Goal: Task Accomplishment & Management: Complete application form

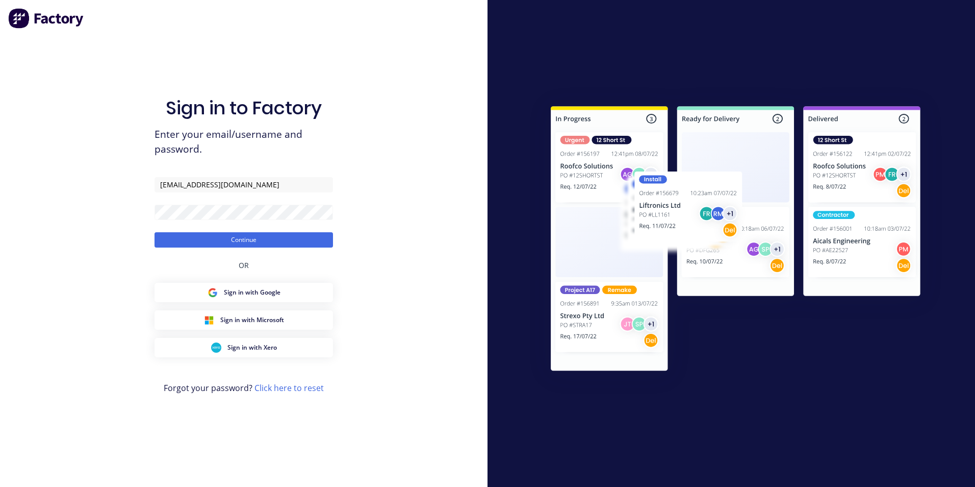
click at [155, 232] on button "Continue" at bounding box center [244, 239] width 178 height 15
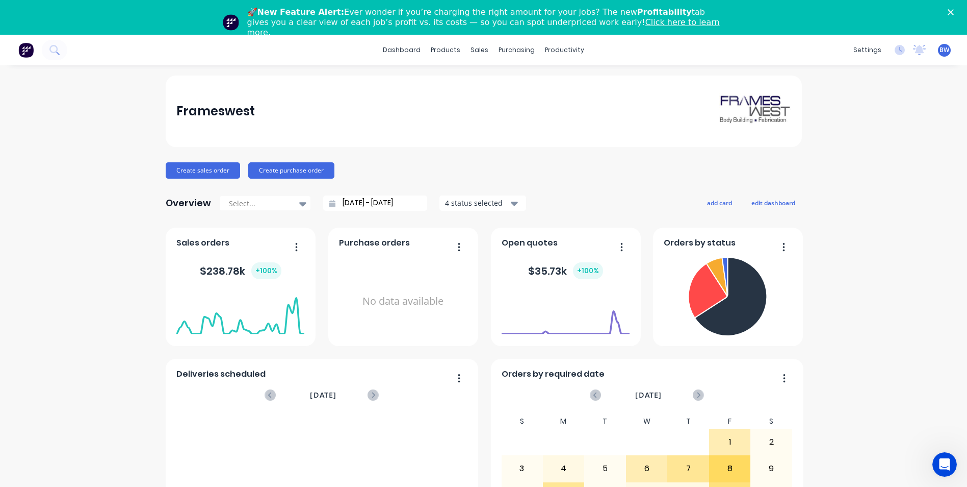
click at [954, 11] on polygon "Close" at bounding box center [951, 12] width 6 height 6
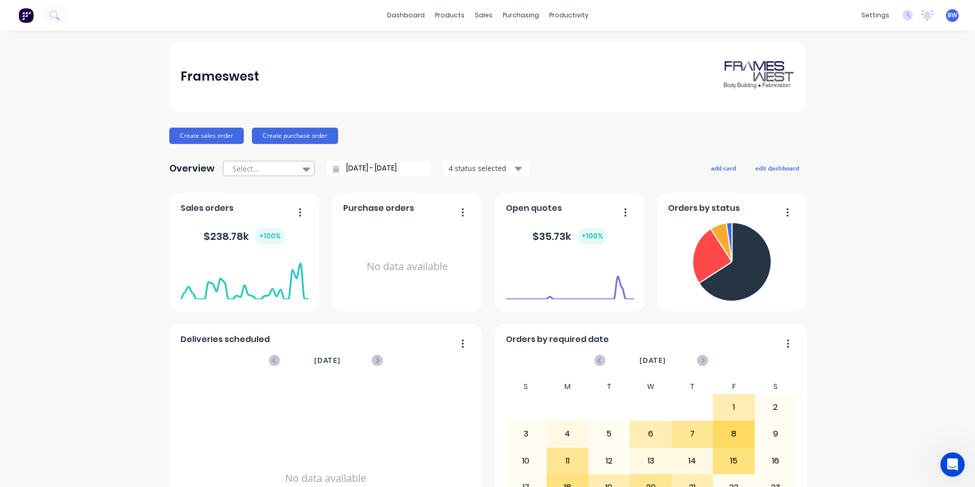
click at [299, 171] on div at bounding box center [306, 168] width 15 height 17
click at [280, 205] on div "Month to date" at bounding box center [269, 210] width 92 height 19
type input "[DATE] - [DATE]"
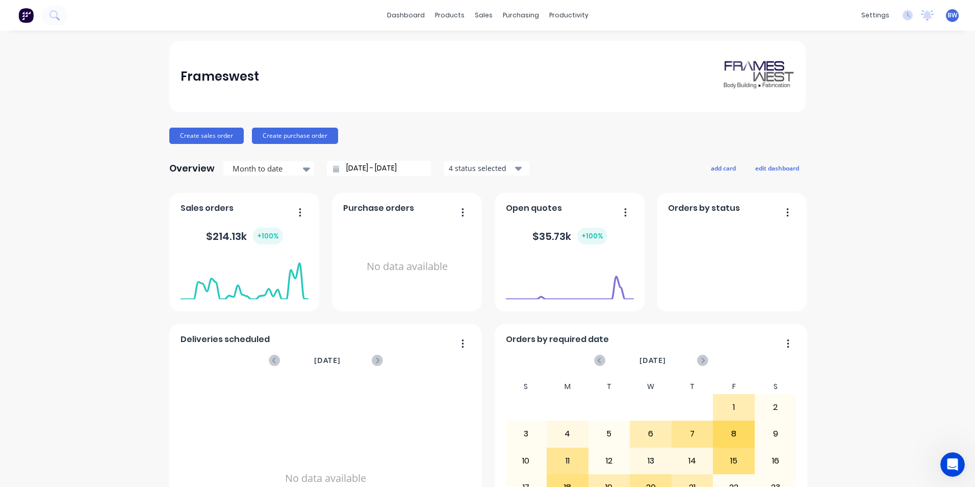
click at [474, 165] on div "4 status selected" at bounding box center [481, 168] width 64 height 11
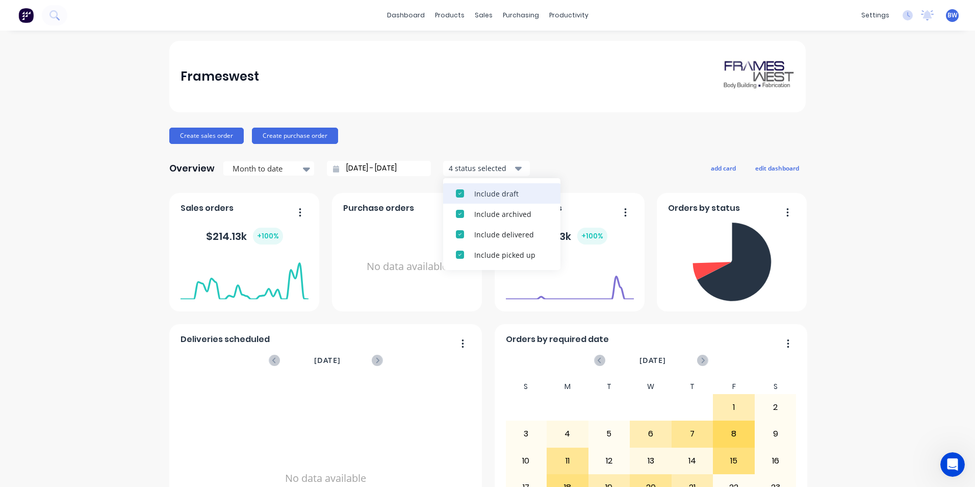
click at [477, 188] on div "Include draft" at bounding box center [510, 193] width 73 height 11
click at [477, 188] on div "Include archived" at bounding box center [510, 193] width 73 height 11
click at [550, 133] on div "Create sales order Create purchase order" at bounding box center [487, 135] width 636 height 16
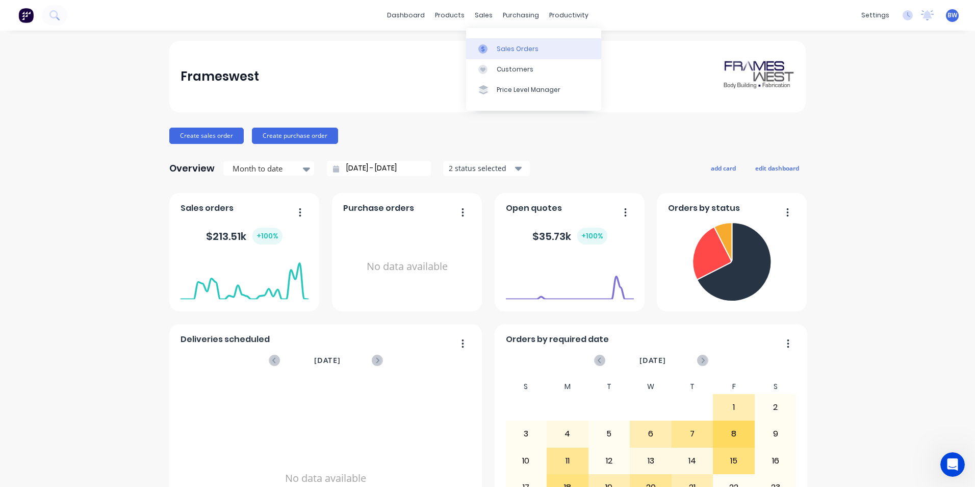
click at [486, 45] on icon at bounding box center [482, 48] width 9 height 9
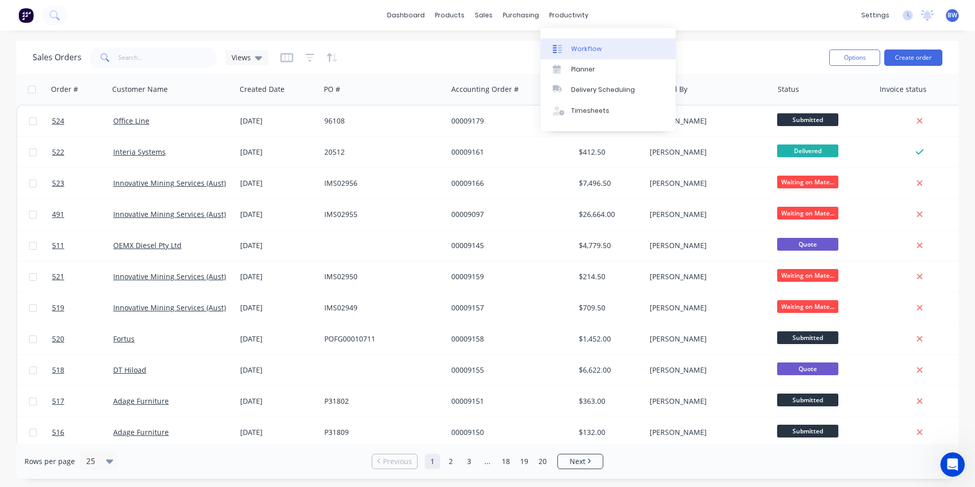
click at [576, 58] on link "Workflow" at bounding box center [608, 48] width 135 height 20
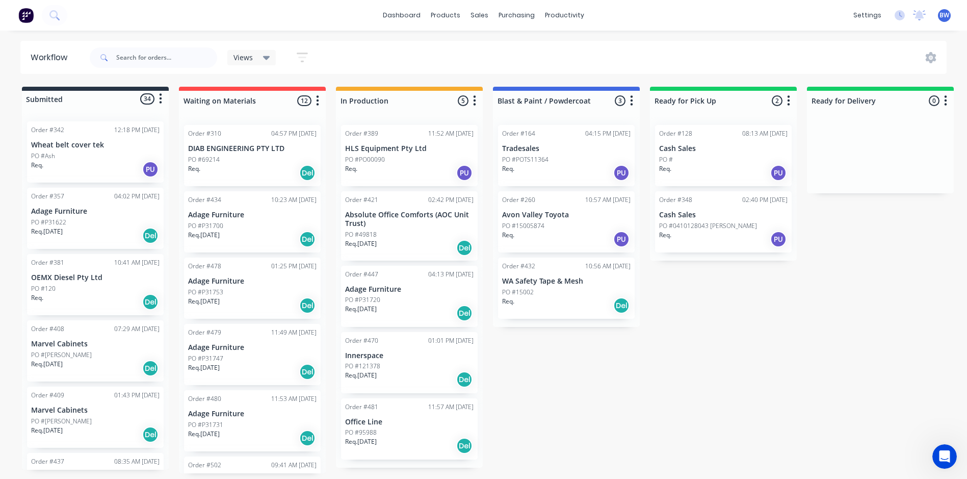
click at [76, 299] on div "Req. Del" at bounding box center [95, 301] width 129 height 17
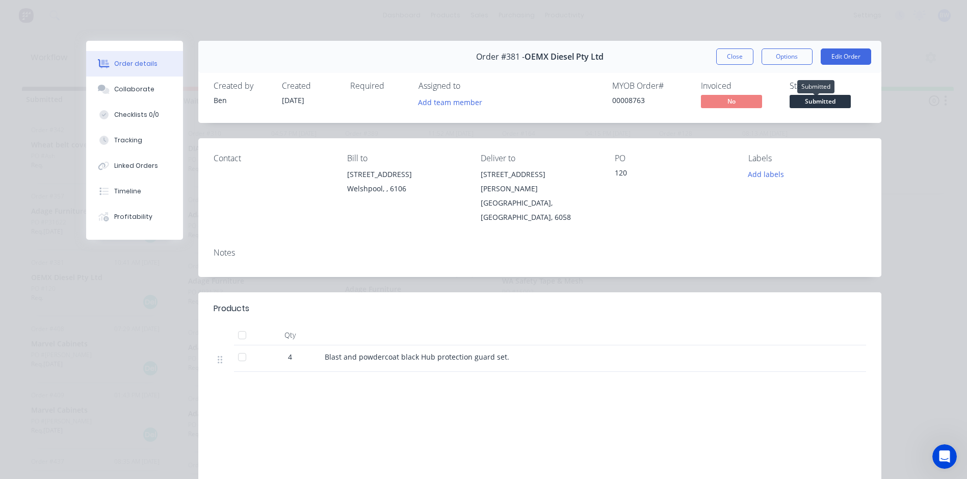
click at [811, 104] on span "Submitted" at bounding box center [820, 101] width 61 height 13
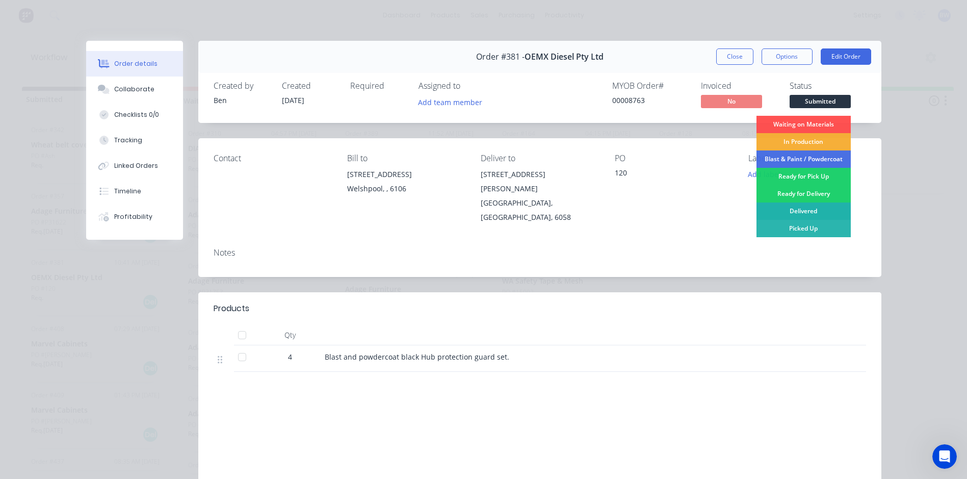
click at [800, 211] on div "Delivered" at bounding box center [804, 210] width 94 height 17
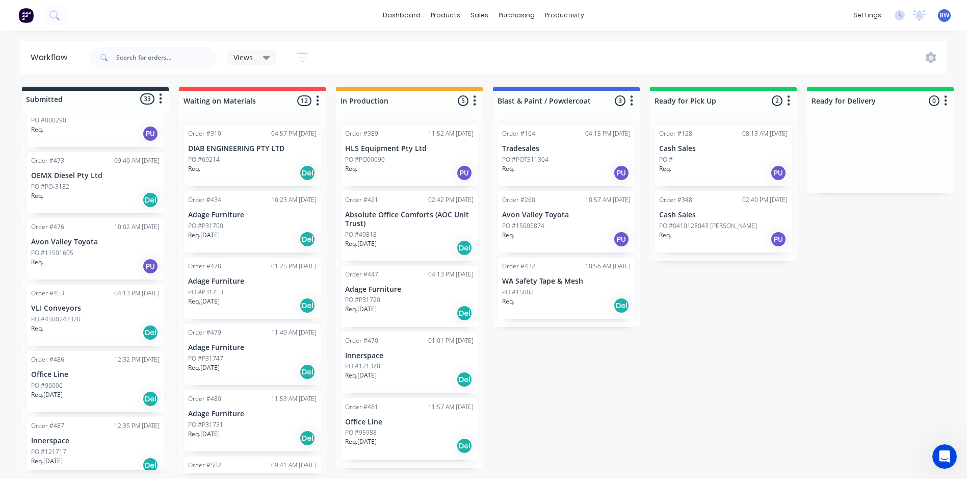
scroll to position [510, 0]
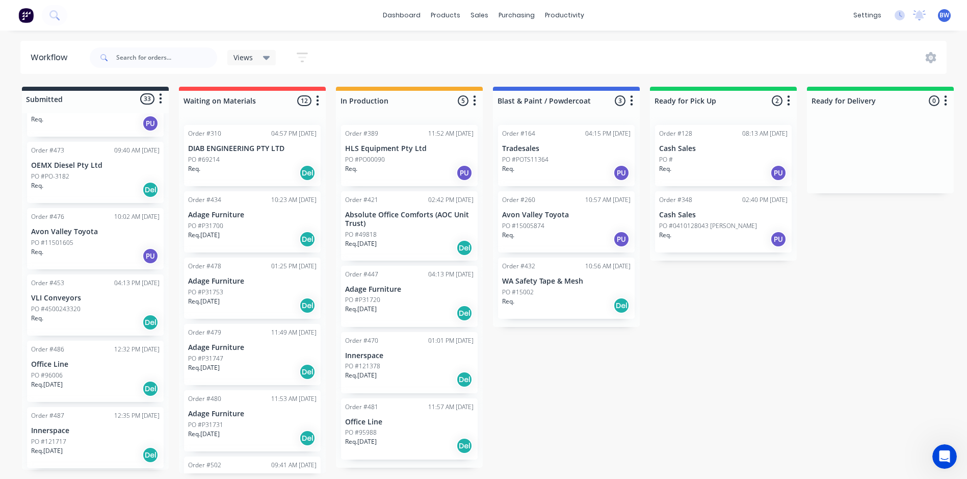
click at [110, 186] on div "Req. Del" at bounding box center [95, 189] width 129 height 17
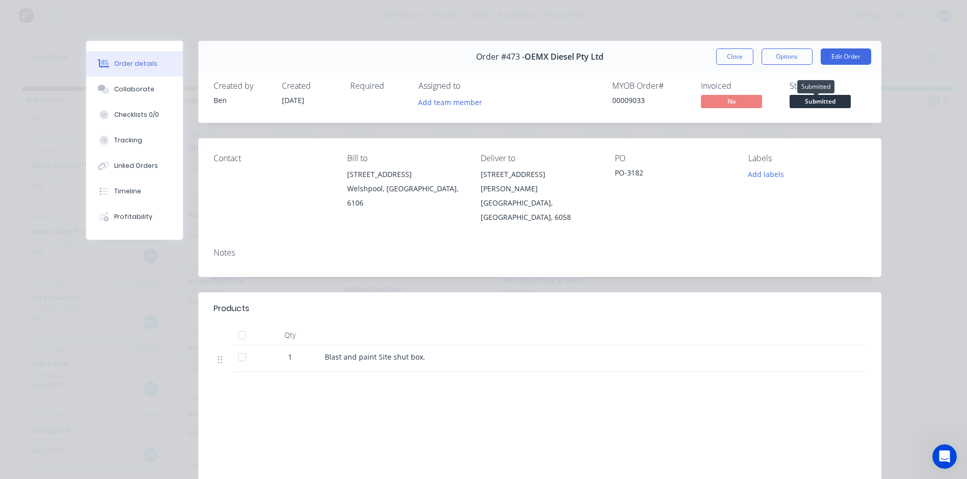
click at [819, 96] on span "Submitted" at bounding box center [820, 101] width 61 height 13
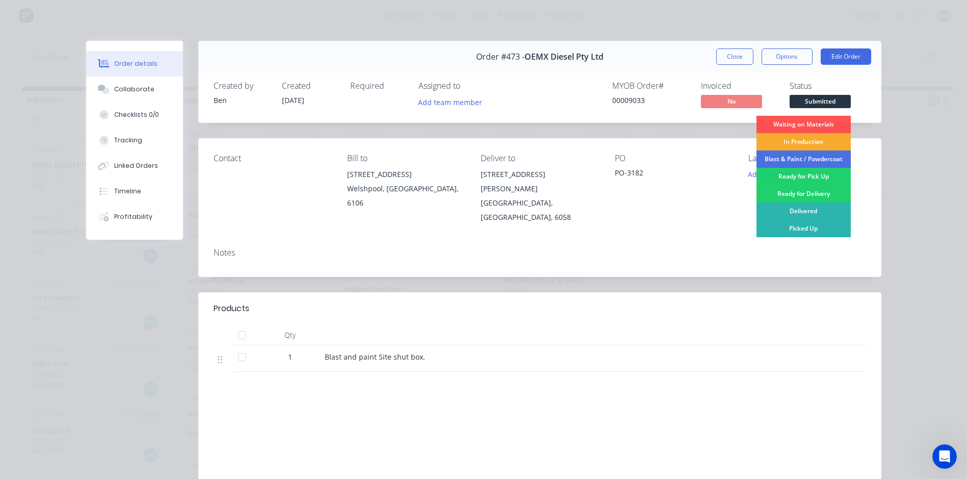
click at [805, 144] on div "In Production" at bounding box center [804, 141] width 94 height 17
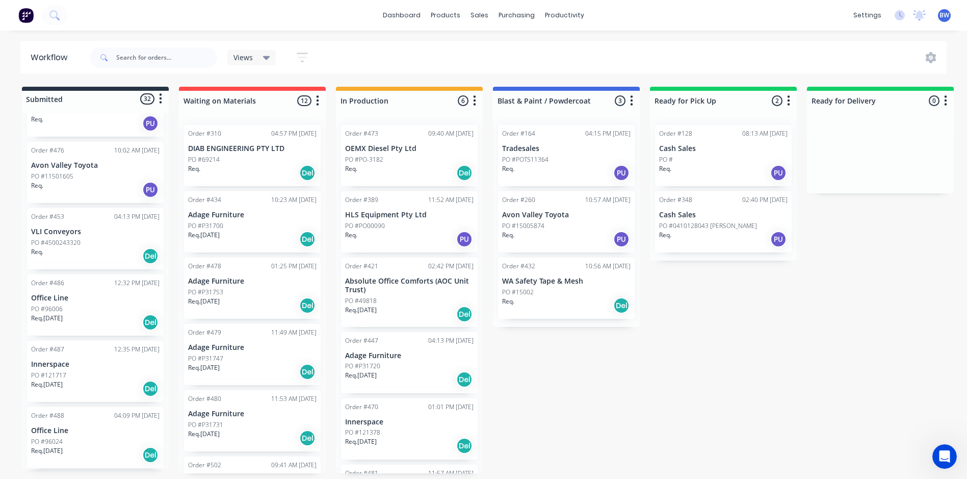
click at [387, 148] on p "OEMX Diesel Pty Ltd" at bounding box center [409, 148] width 129 height 9
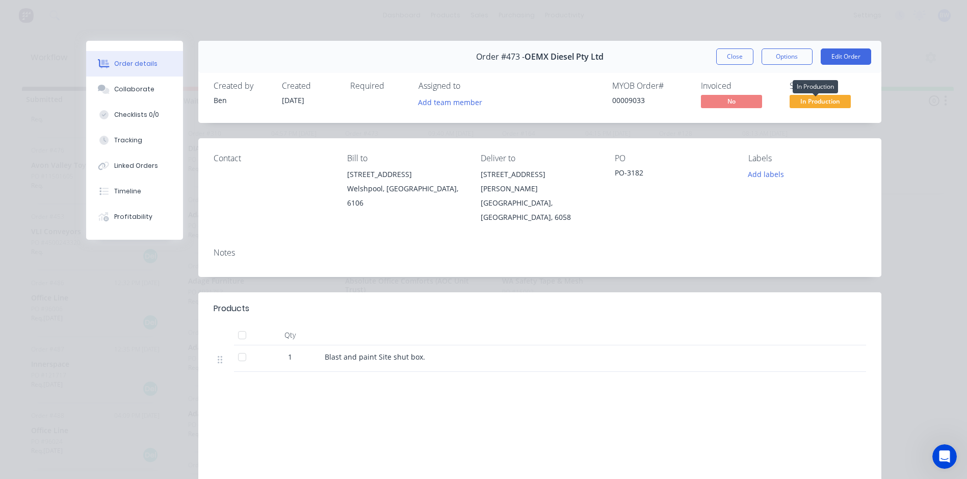
click at [835, 99] on span "In Production" at bounding box center [820, 101] width 61 height 13
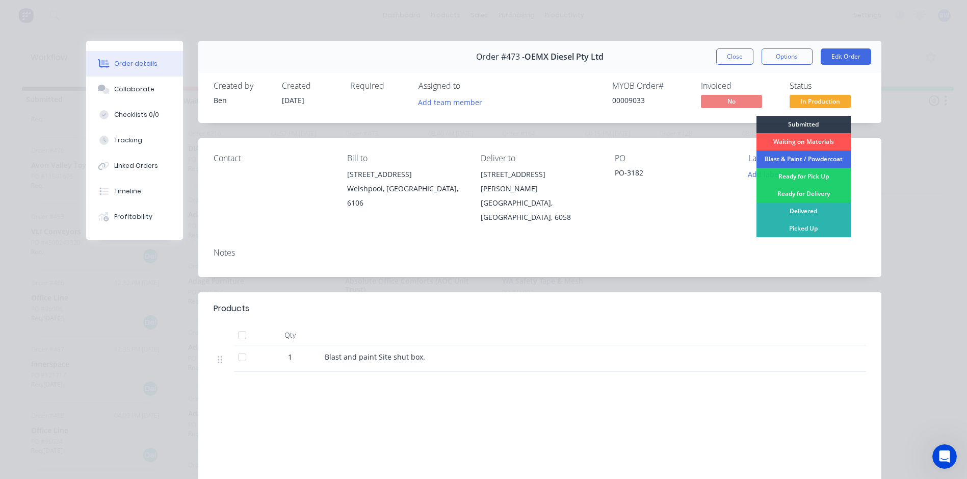
click at [798, 161] on div "Blast & Paint / Powdercoat" at bounding box center [804, 158] width 94 height 17
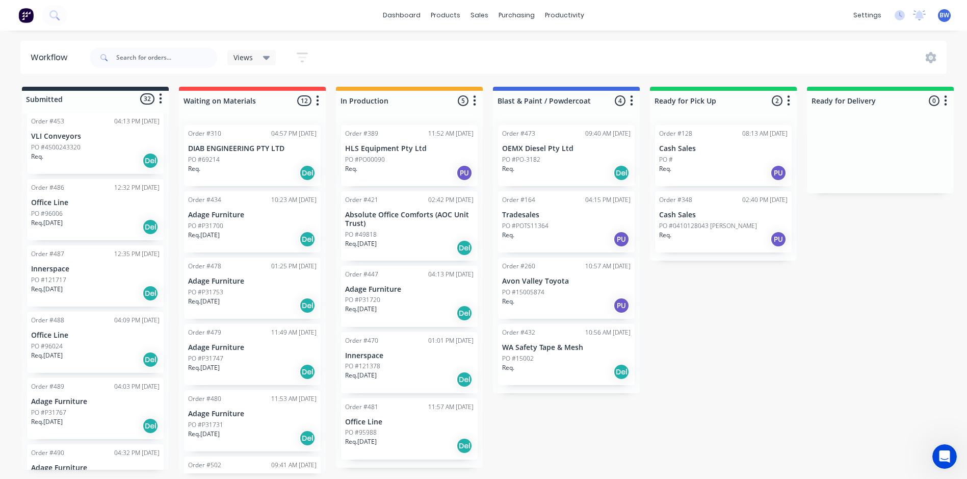
scroll to position [561, 0]
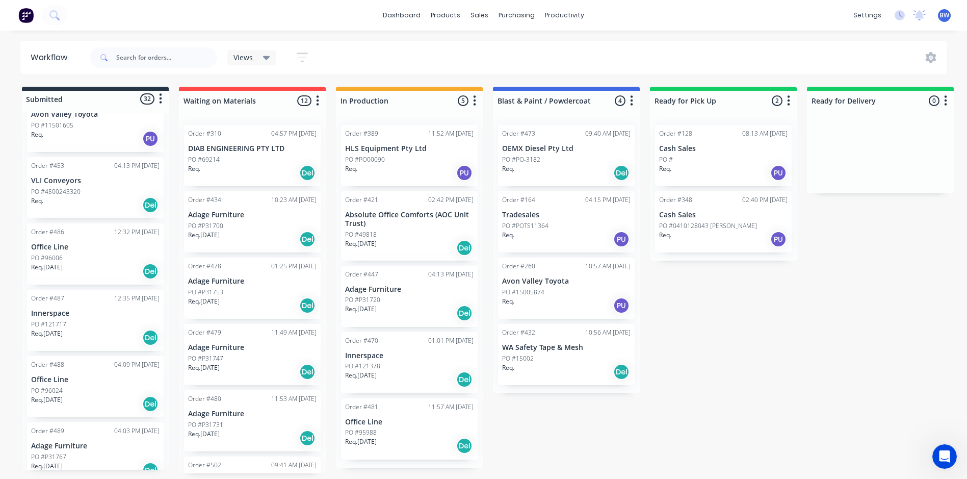
click at [96, 193] on div "PO #4500243320" at bounding box center [95, 191] width 129 height 9
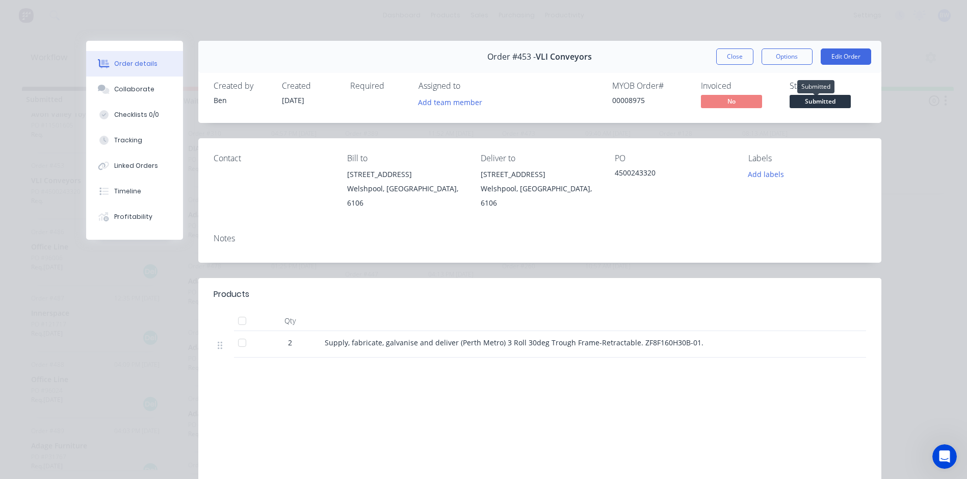
click at [819, 104] on span "Submitted" at bounding box center [820, 101] width 61 height 13
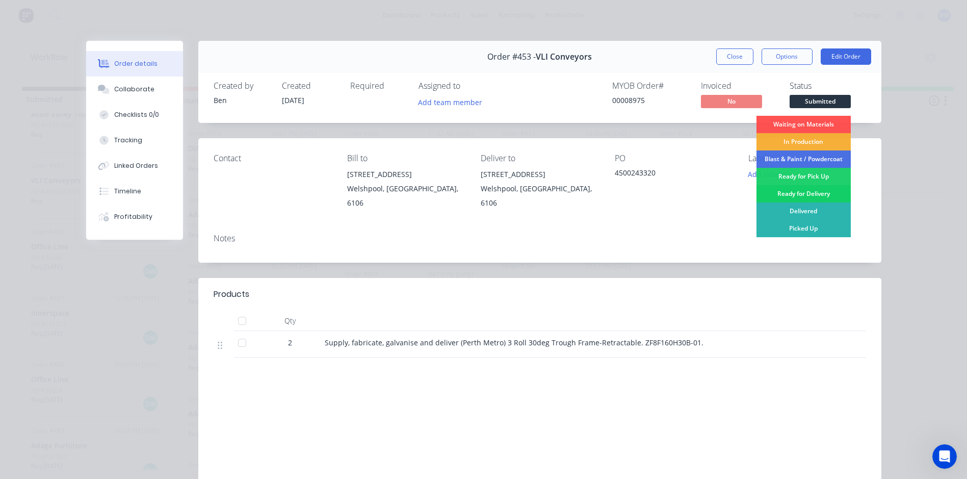
click at [803, 192] on div "Ready for Delivery" at bounding box center [804, 193] width 94 height 17
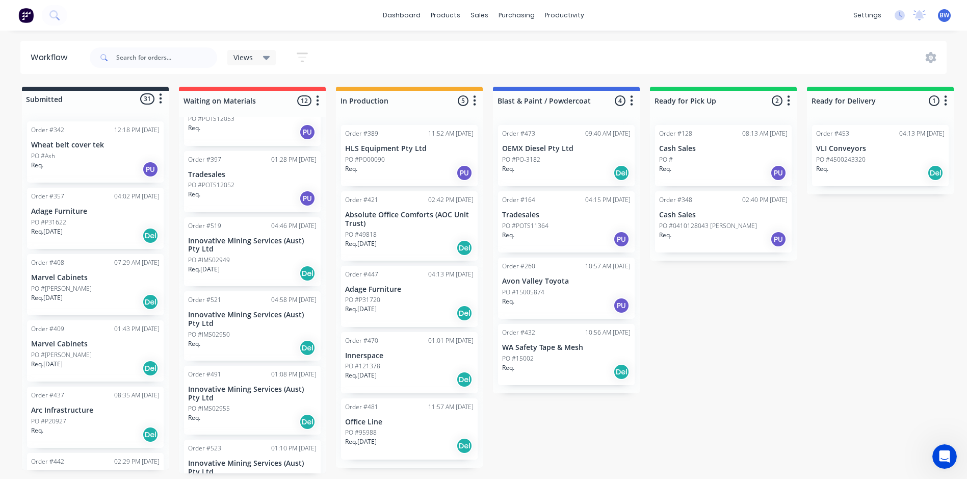
scroll to position [482, 0]
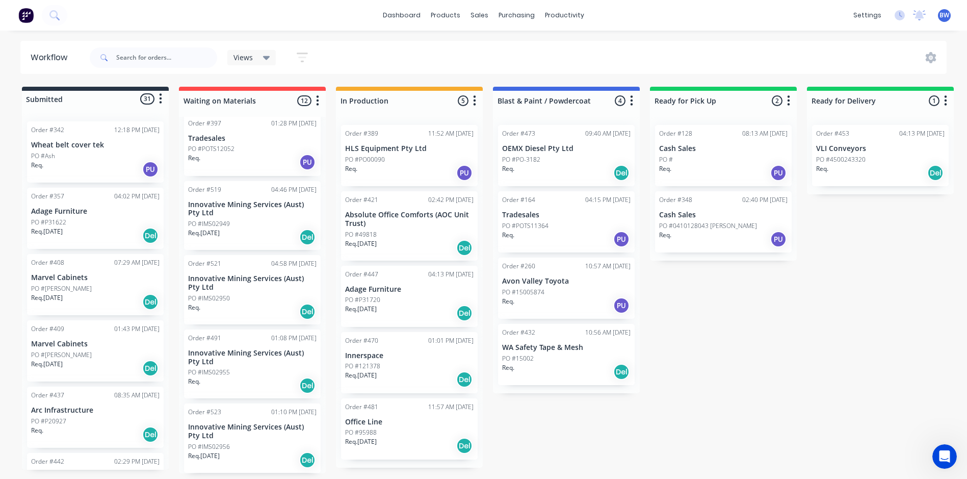
click at [236, 214] on p "Innovative Mining Services (Aust) Pty Ltd" at bounding box center [252, 208] width 129 height 17
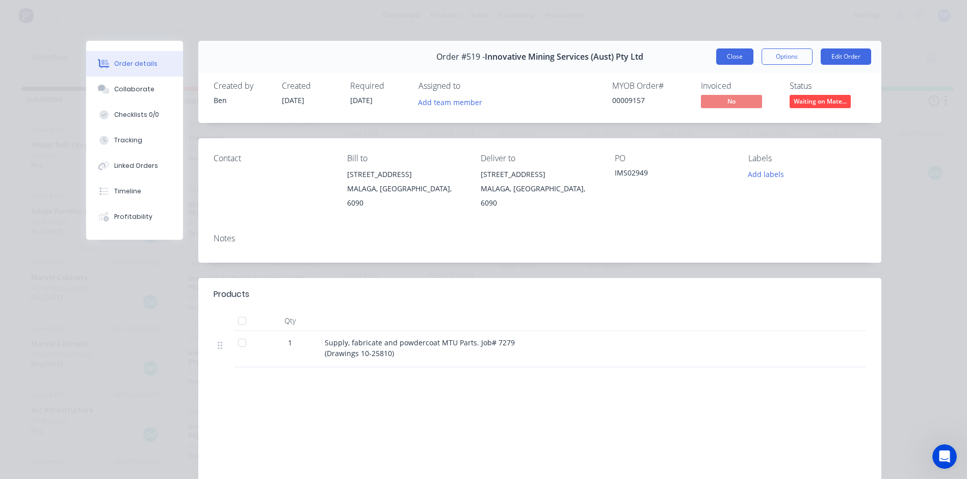
click at [737, 59] on button "Close" at bounding box center [735, 56] width 37 height 16
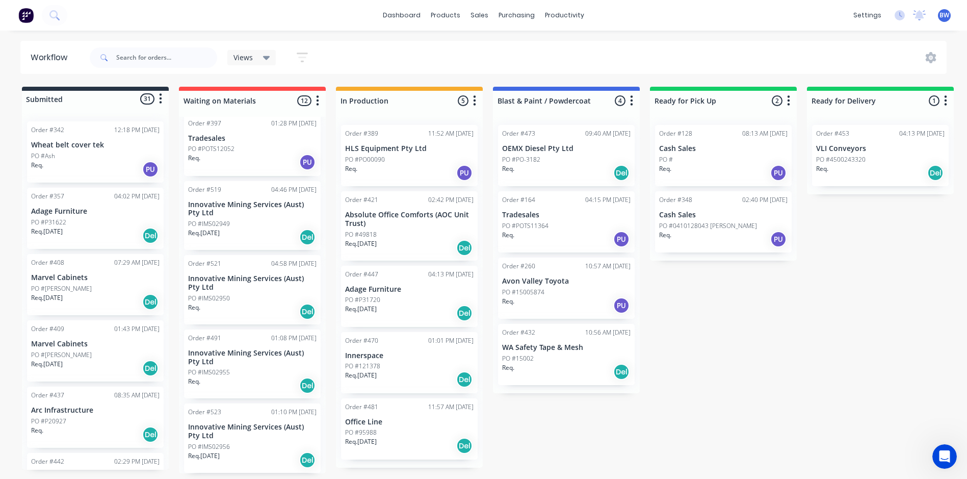
click at [240, 287] on p "Innovative Mining Services (Aust) Pty Ltd" at bounding box center [252, 282] width 129 height 17
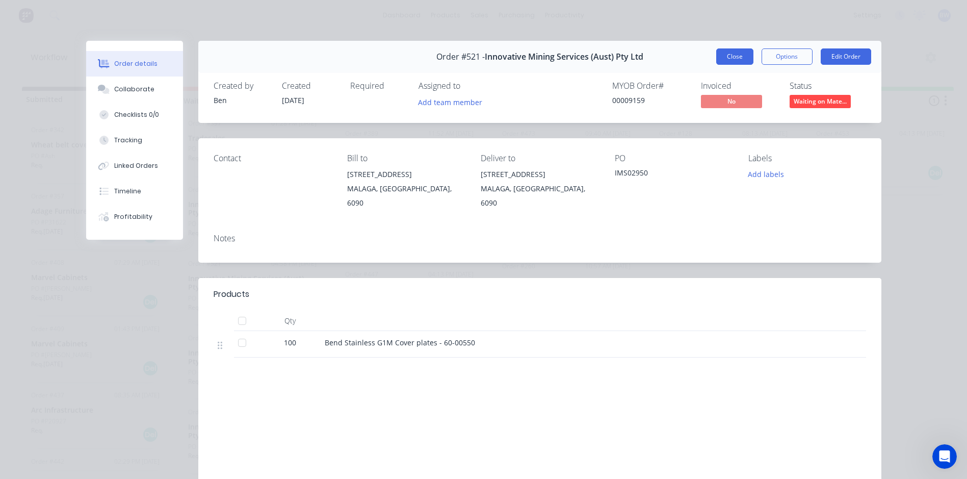
click at [741, 57] on button "Close" at bounding box center [735, 56] width 37 height 16
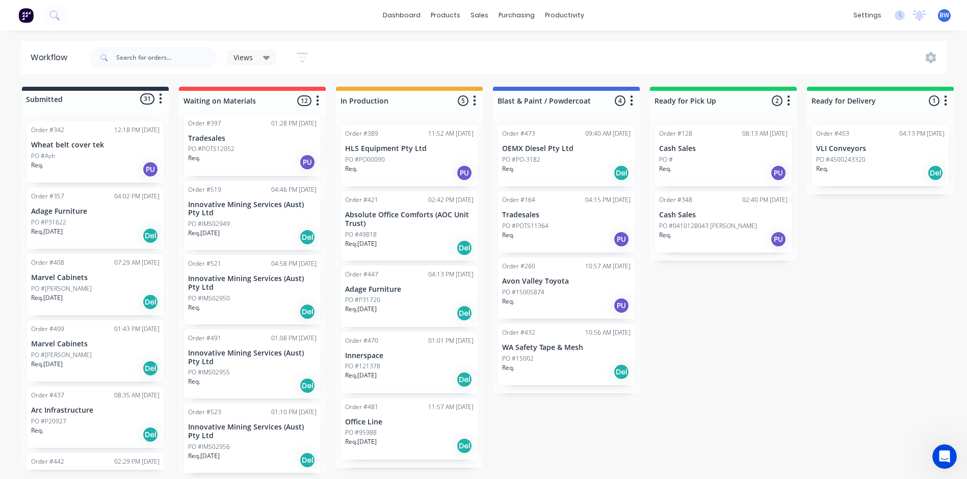
click at [256, 350] on p "Innovative Mining Services (Aust) Pty Ltd" at bounding box center [252, 357] width 129 height 17
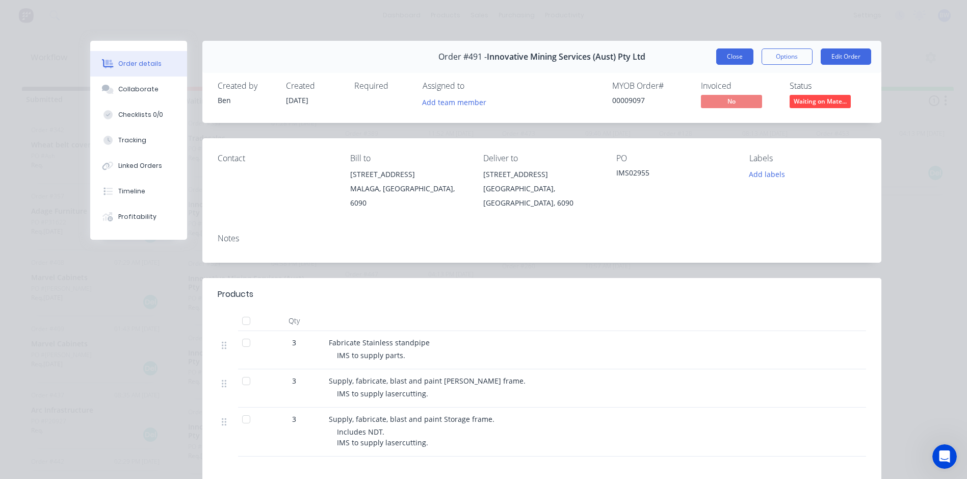
click at [729, 61] on button "Close" at bounding box center [735, 56] width 37 height 16
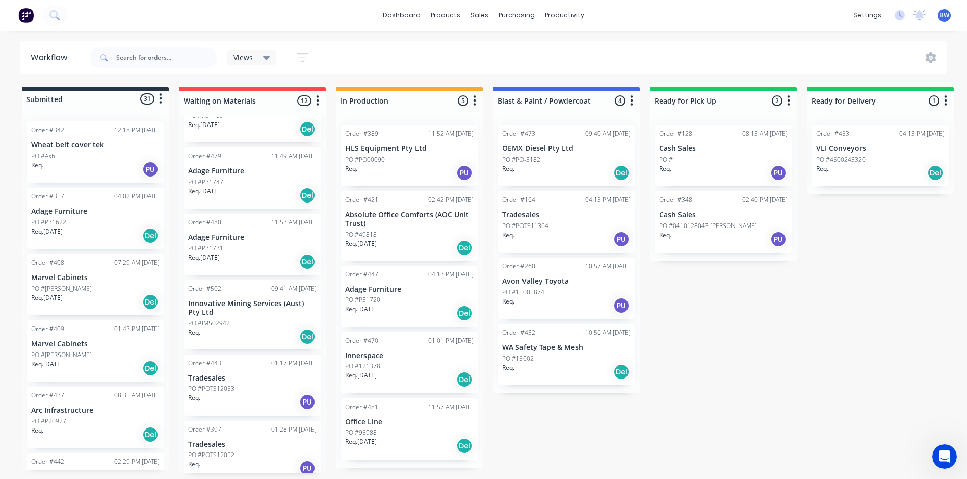
scroll to position [0, 0]
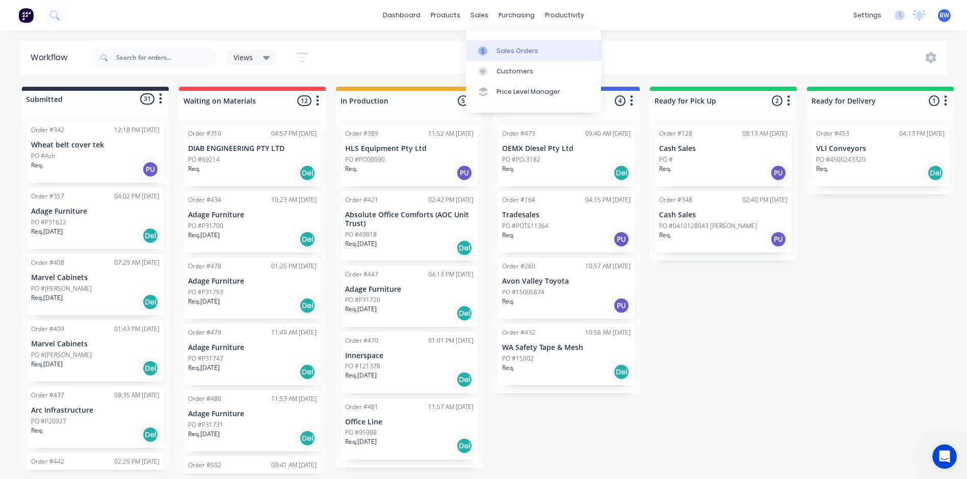
click at [490, 51] on div at bounding box center [485, 50] width 15 height 9
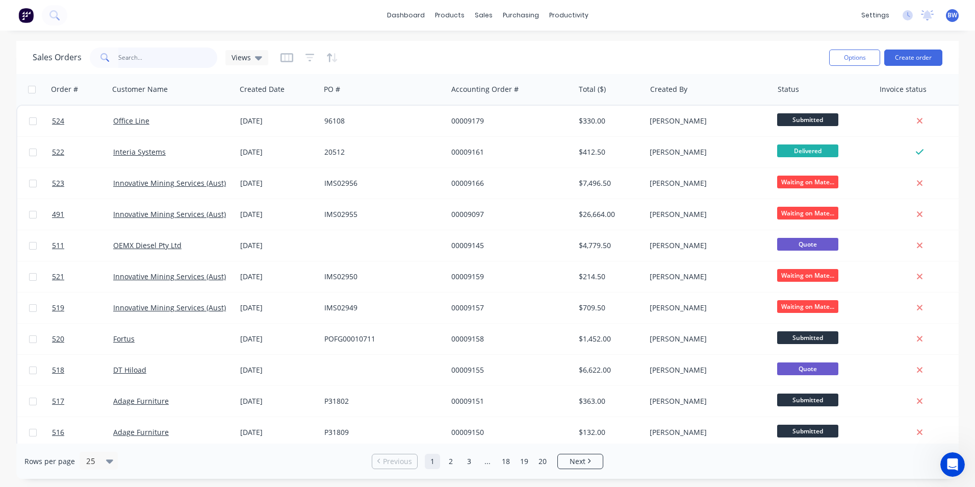
click at [183, 57] on input "text" at bounding box center [167, 57] width 99 height 20
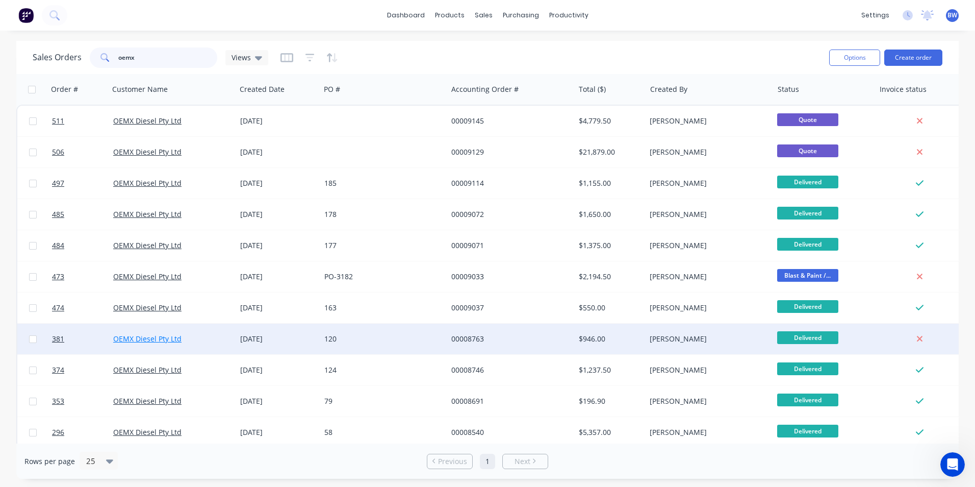
type input "oemx"
click at [159, 337] on link "OEMX Diesel Pty Ltd" at bounding box center [147, 339] width 68 height 10
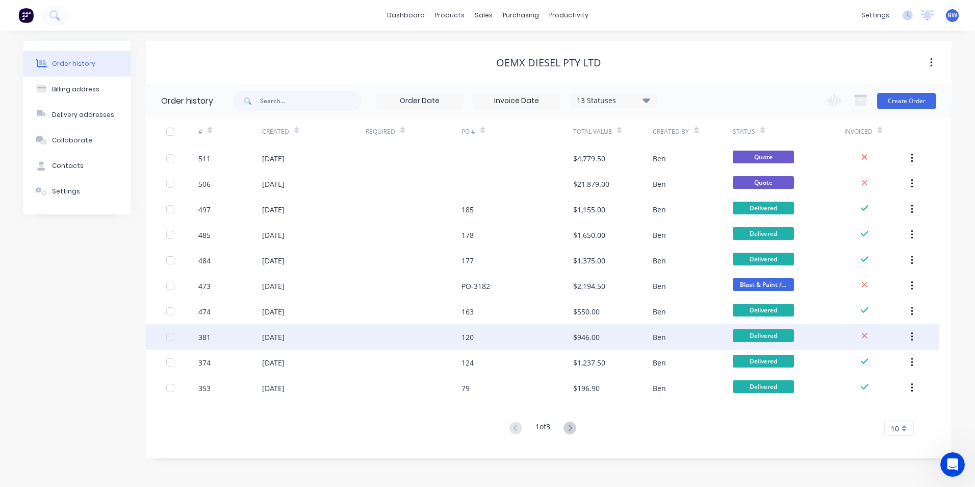
click at [283, 337] on div "[DATE]" at bounding box center [273, 336] width 22 height 11
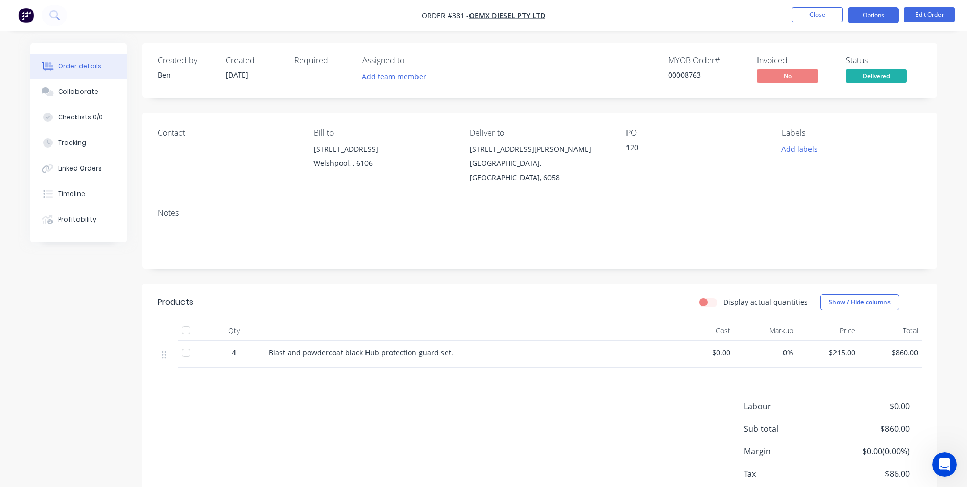
click at [871, 19] on button "Options" at bounding box center [873, 15] width 51 height 16
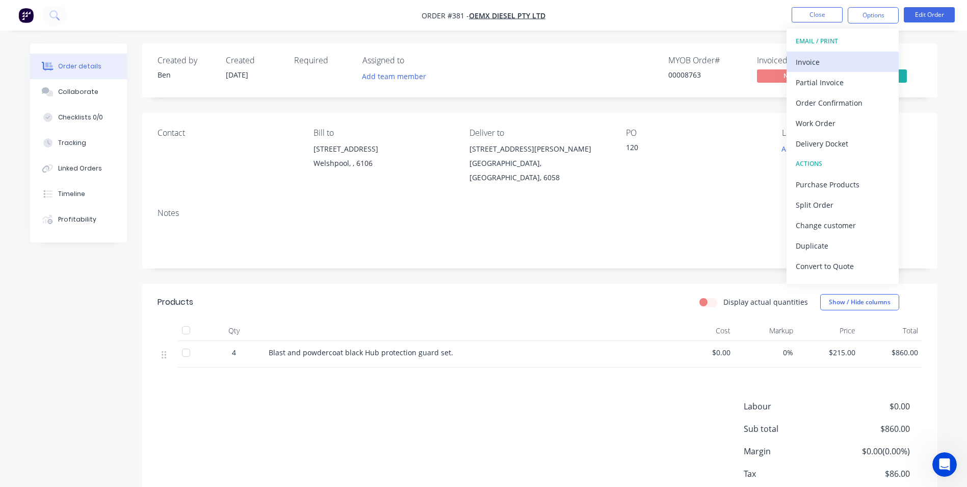
click at [837, 54] on button "Invoice" at bounding box center [843, 62] width 112 height 20
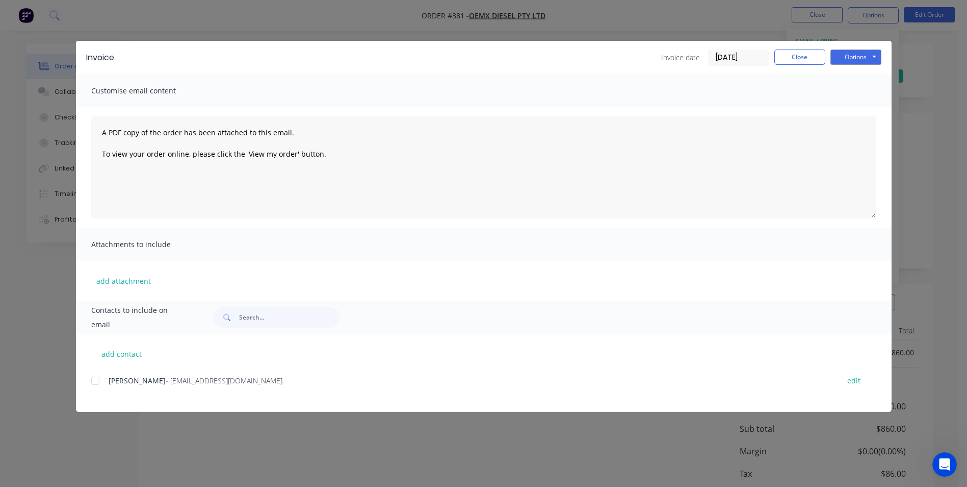
click at [97, 383] on div at bounding box center [95, 380] width 20 height 20
click at [847, 56] on button "Options" at bounding box center [856, 56] width 51 height 15
click at [848, 109] on button "Email" at bounding box center [863, 108] width 65 height 17
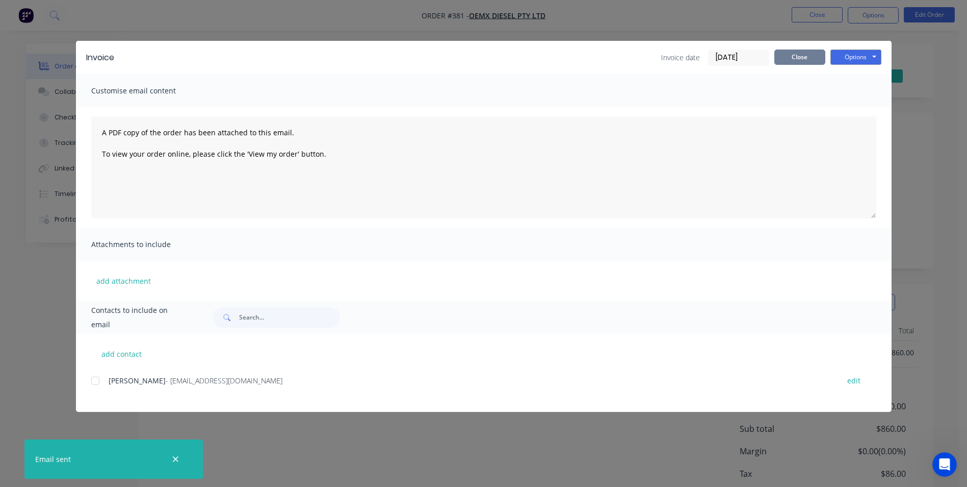
click at [804, 57] on button "Close" at bounding box center [800, 56] width 51 height 15
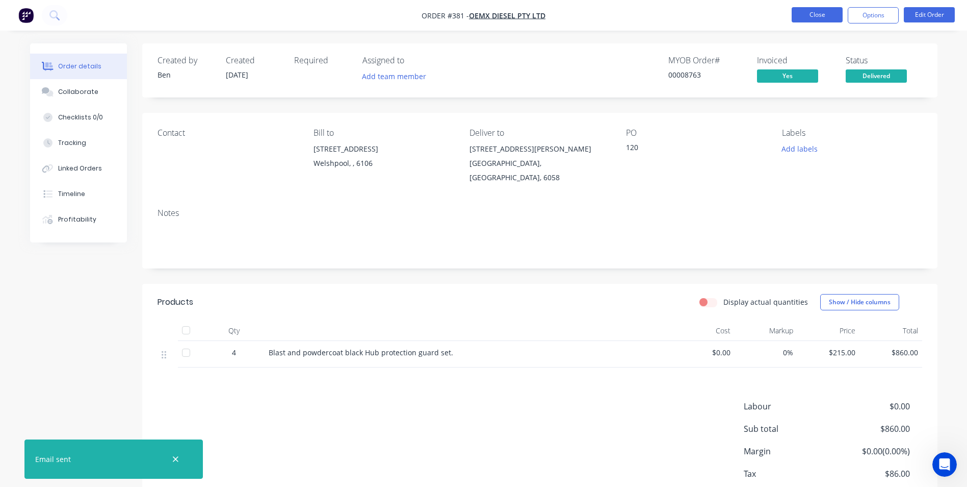
click at [812, 20] on button "Close" at bounding box center [817, 14] width 51 height 15
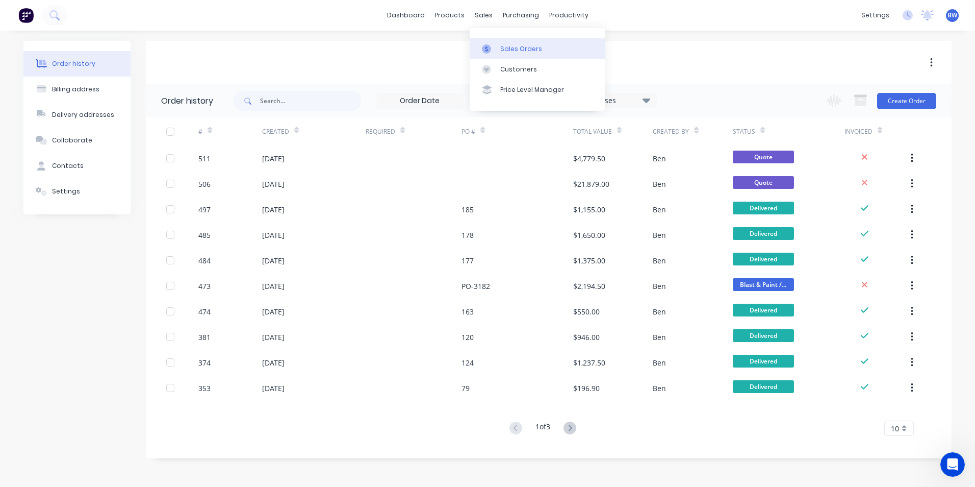
click at [487, 39] on link "Sales Orders" at bounding box center [537, 48] width 135 height 20
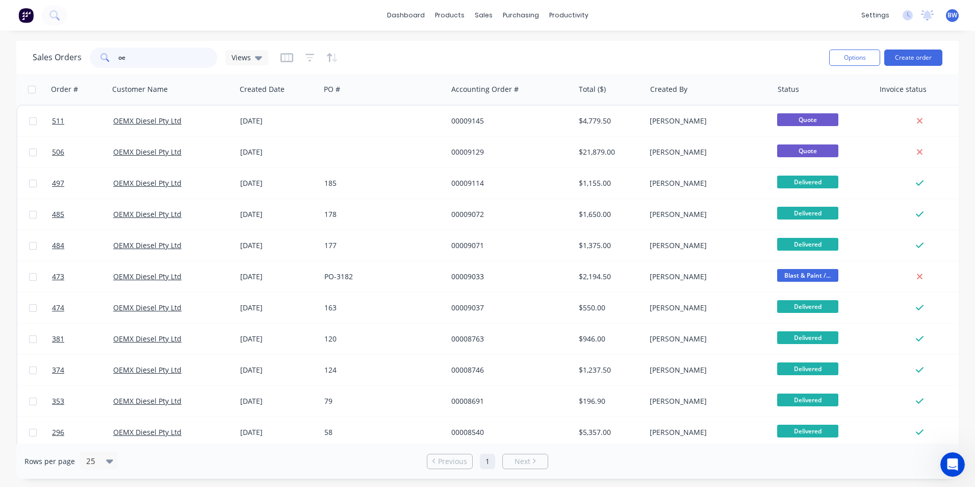
type input "o"
type input "tradesales"
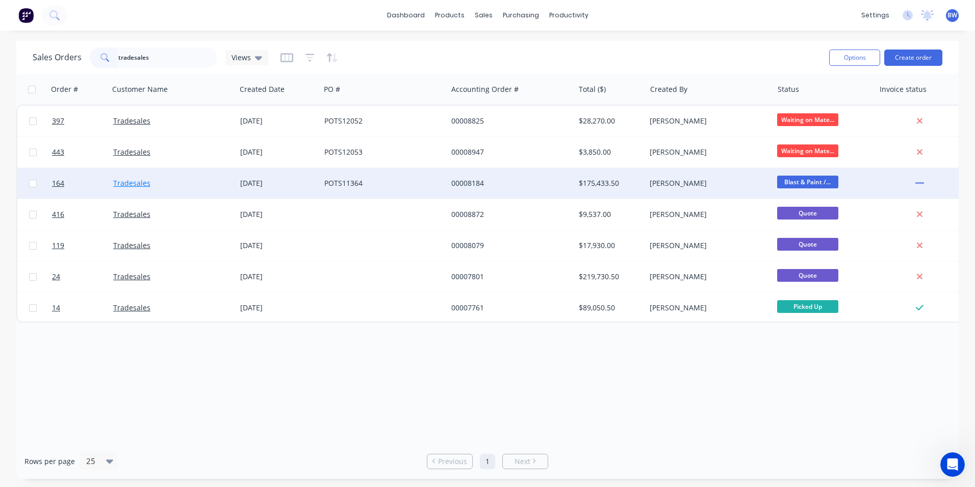
click at [143, 181] on link "Tradesales" at bounding box center [131, 183] width 37 height 10
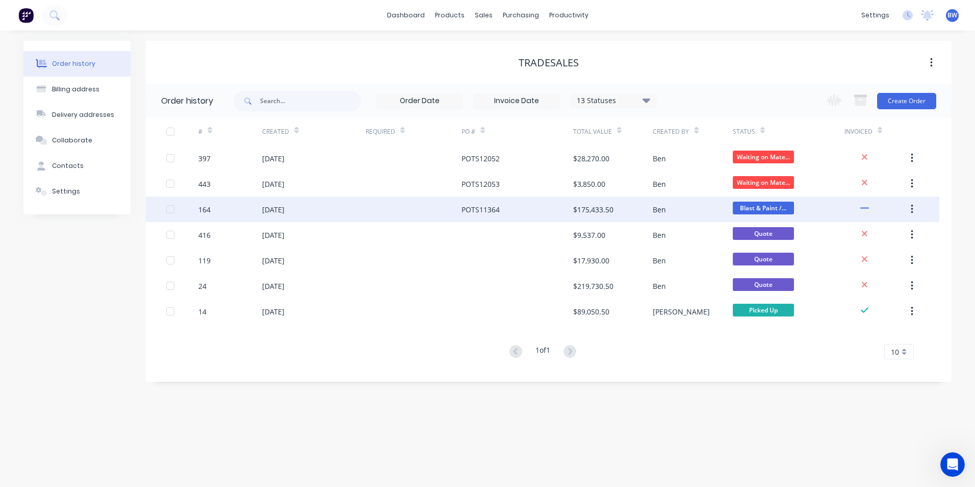
click at [271, 209] on div "[DATE]" at bounding box center [273, 209] width 22 height 11
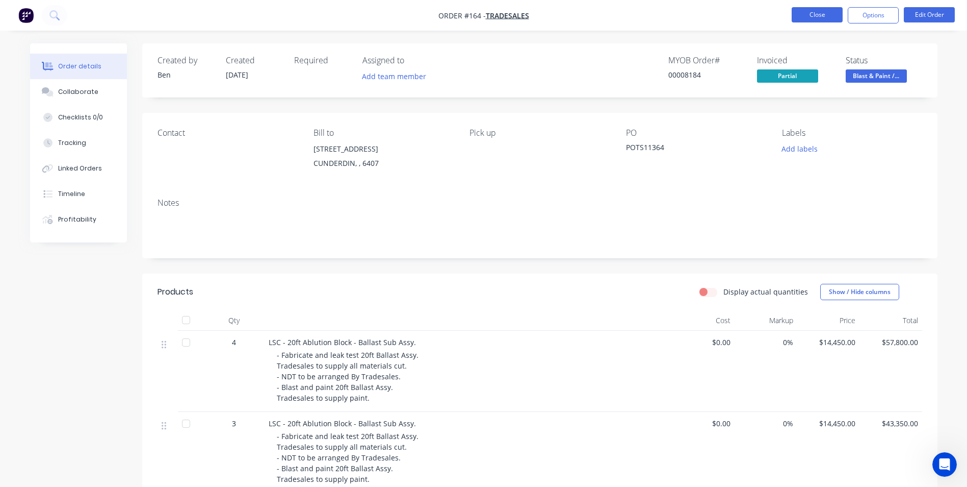
click at [822, 16] on button "Close" at bounding box center [817, 14] width 51 height 15
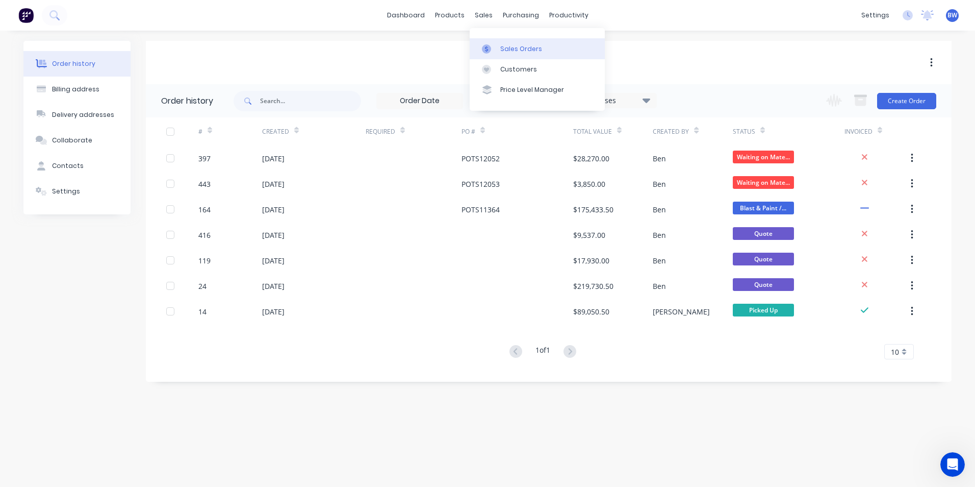
click at [489, 42] on link "Sales Orders" at bounding box center [537, 48] width 135 height 20
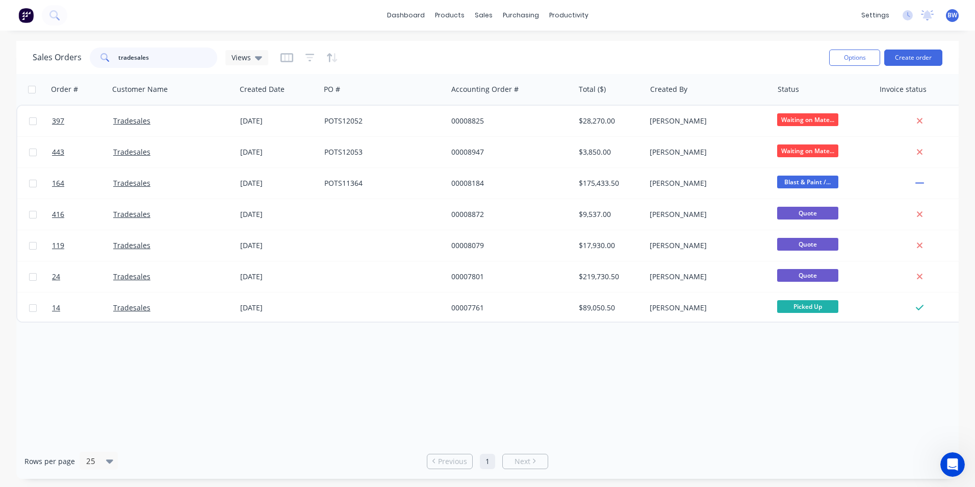
drag, startPoint x: 152, startPoint y: 63, endPoint x: 113, endPoint y: 64, distance: 38.8
click at [113, 64] on div "tradesales" at bounding box center [153, 57] width 127 height 20
type input "diab"
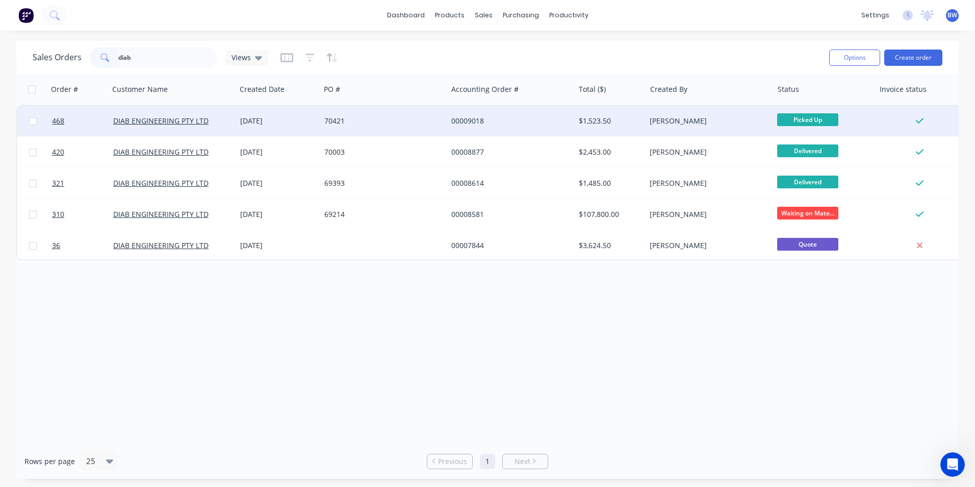
click at [149, 115] on div "DIAB ENGINEERING PTY LTD" at bounding box center [172, 121] width 127 height 31
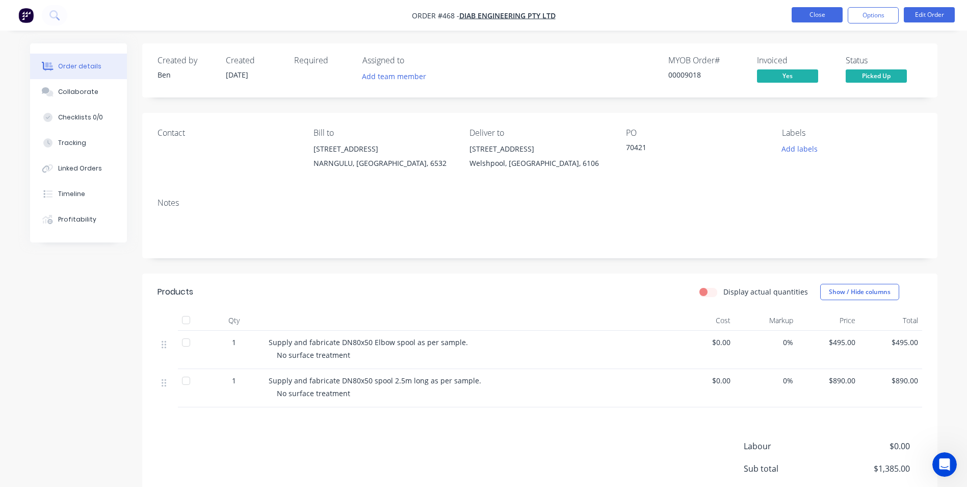
click at [810, 16] on button "Close" at bounding box center [817, 14] width 51 height 15
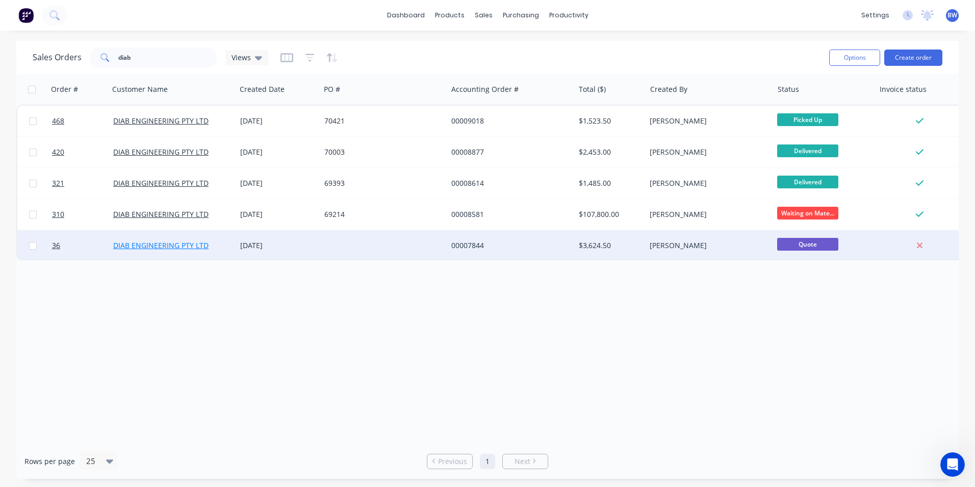
click at [178, 249] on link "DIAB ENGINEERING PTY LTD" at bounding box center [160, 245] width 95 height 10
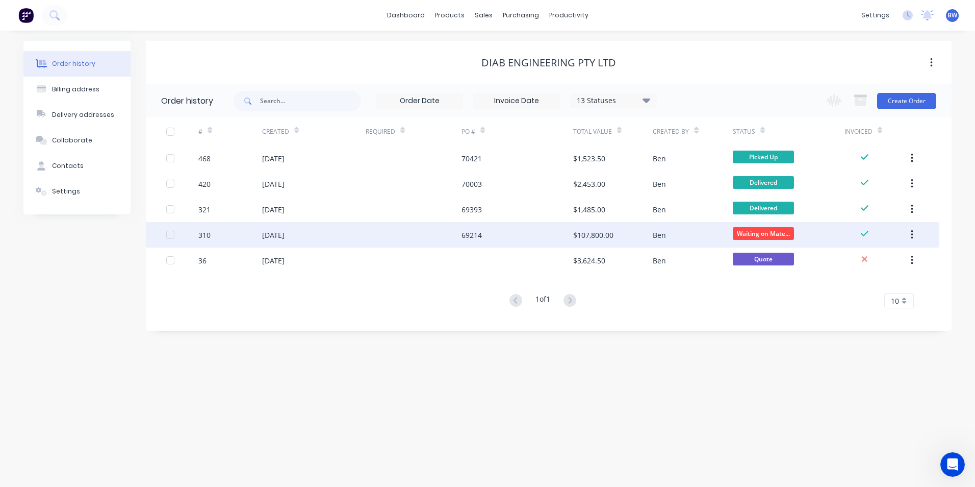
click at [285, 238] on div "[DATE]" at bounding box center [273, 234] width 22 height 11
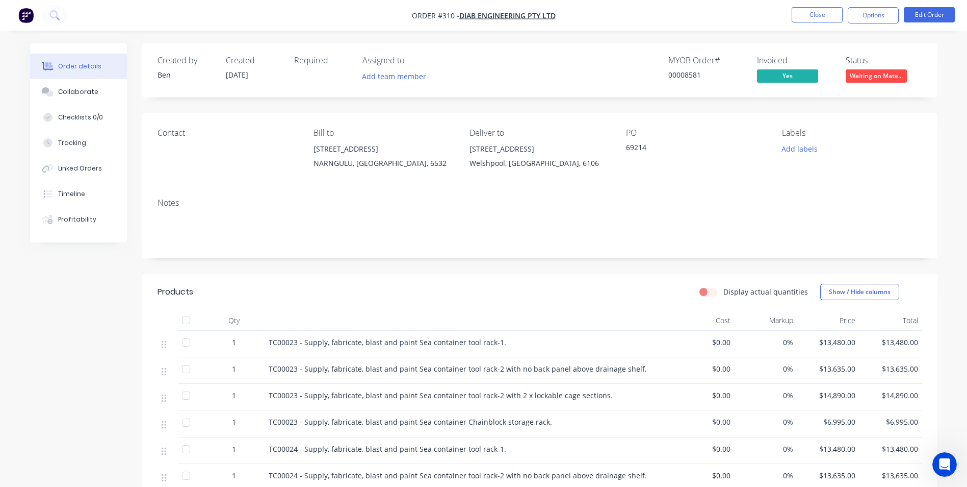
click at [882, 76] on span "Waiting on Mate..." at bounding box center [876, 75] width 61 height 13
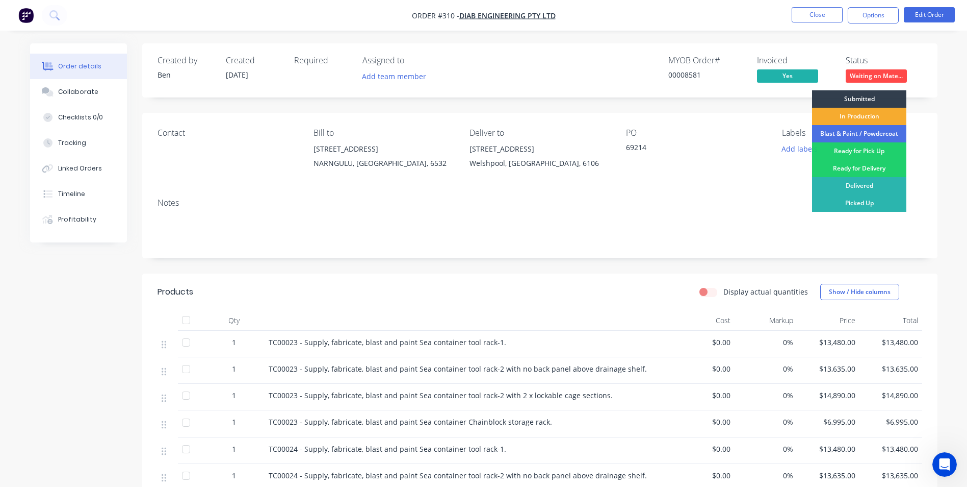
click at [851, 118] on div "In Production" at bounding box center [859, 116] width 94 height 17
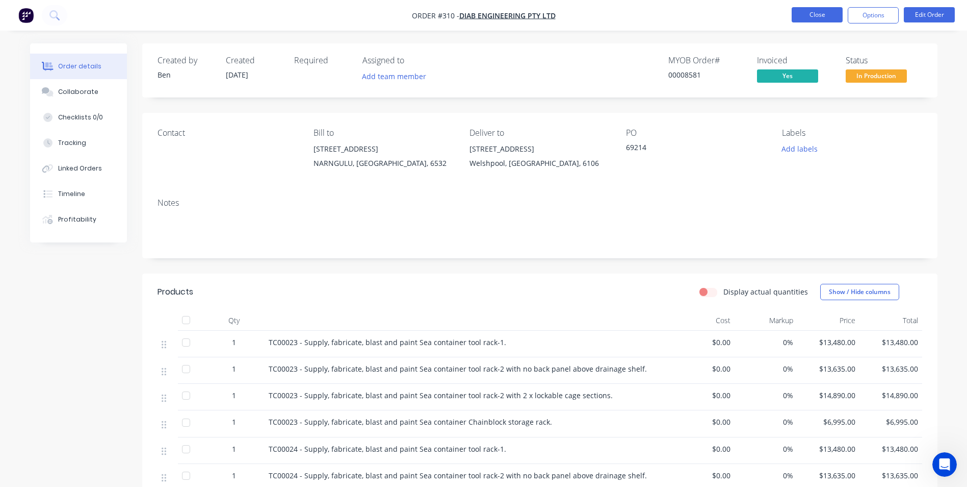
click at [828, 16] on button "Close" at bounding box center [817, 14] width 51 height 15
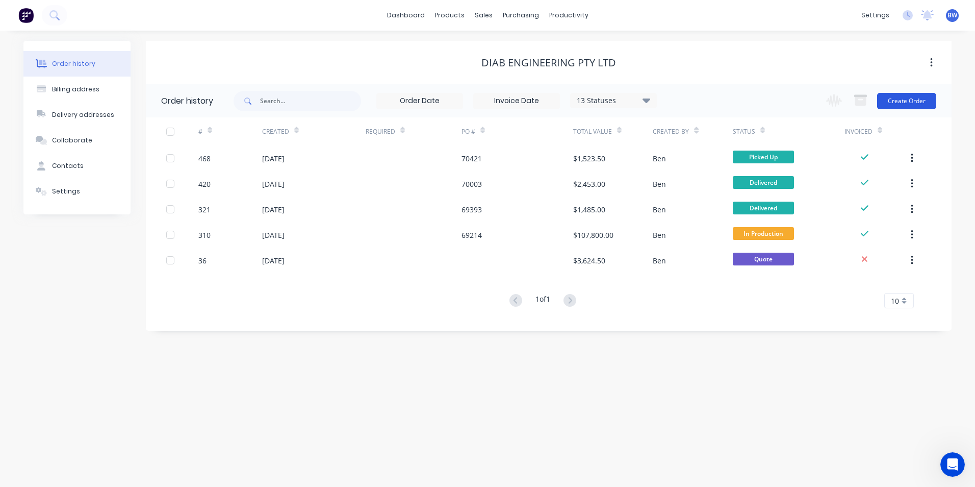
click at [909, 100] on button "Create Order" at bounding box center [906, 101] width 59 height 16
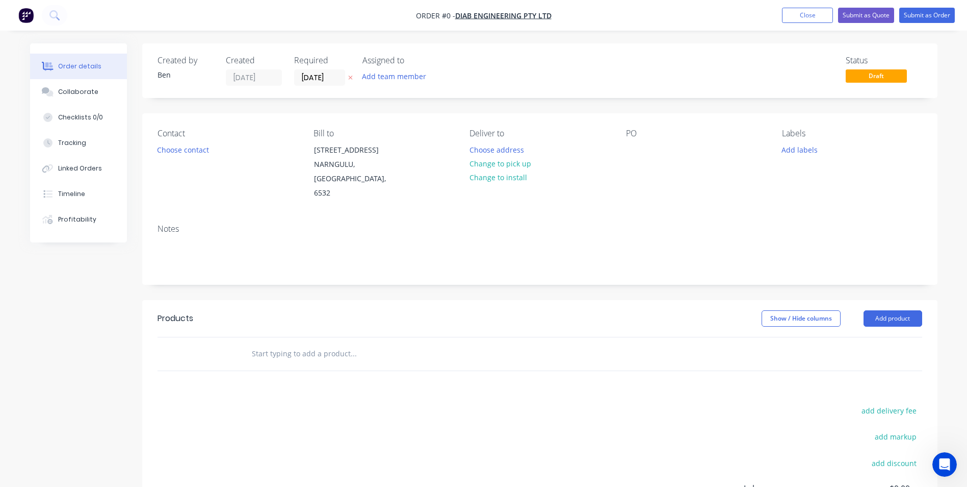
click at [349, 78] on icon at bounding box center [350, 77] width 5 height 6
click at [500, 153] on button "Choose address" at bounding box center [496, 149] width 65 height 14
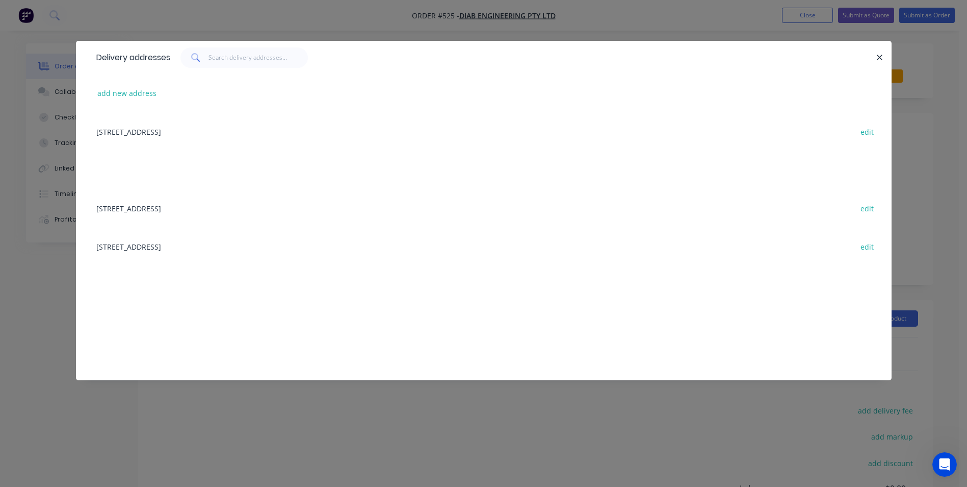
click at [197, 208] on div "[STREET_ADDRESS] edit" at bounding box center [483, 208] width 785 height 38
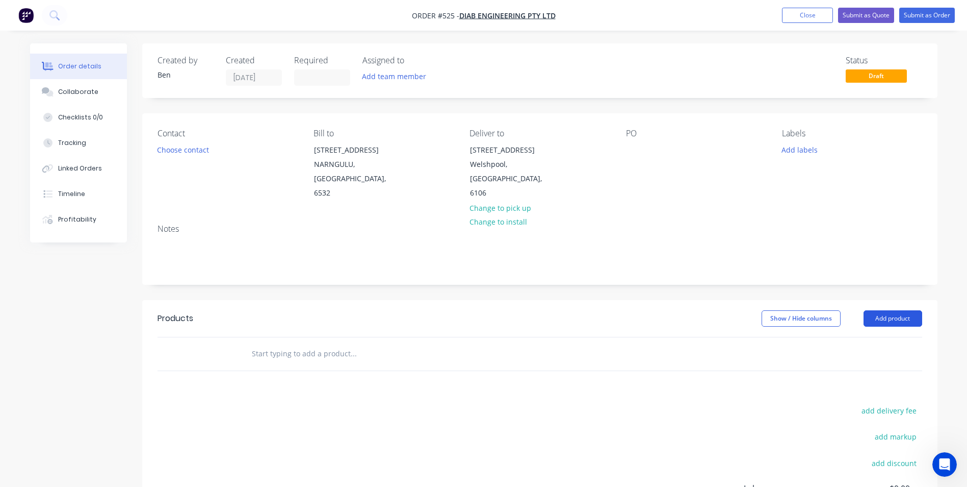
click at [888, 310] on button "Add product" at bounding box center [893, 318] width 59 height 16
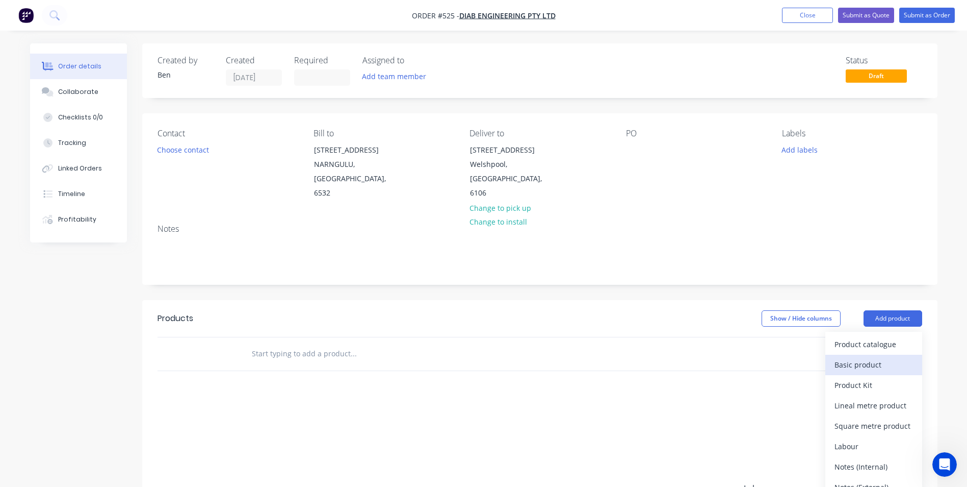
click at [853, 357] on div "Basic product" at bounding box center [874, 364] width 79 height 15
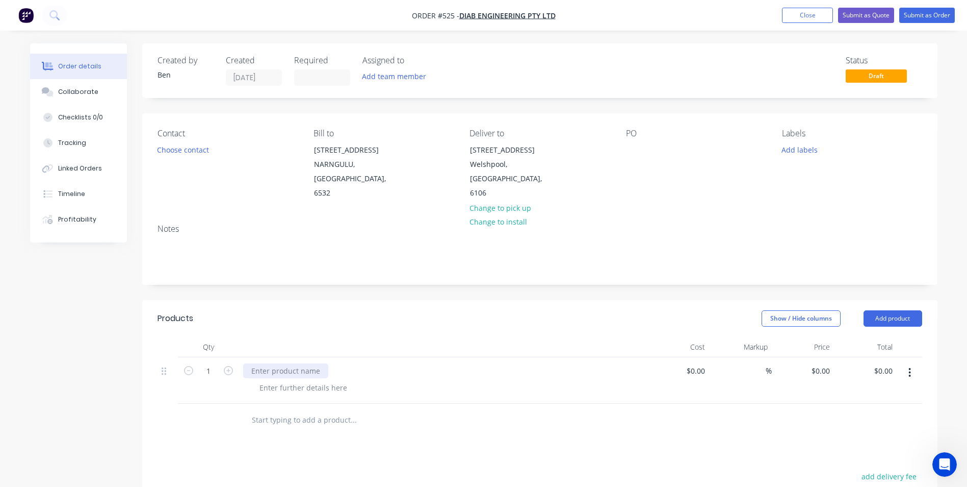
click at [257, 363] on div at bounding box center [285, 370] width 85 height 15
click at [342, 363] on div "Supply and fabricate small" at bounding box center [297, 370] width 108 height 15
click at [338, 363] on div "Supply and fabricate 50nb stub" at bounding box center [305, 370] width 124 height 15
click at [356, 363] on div "Supply and fabricate 50NB stub" at bounding box center [305, 370] width 125 height 15
click at [291, 380] on div at bounding box center [303, 387] width 104 height 15
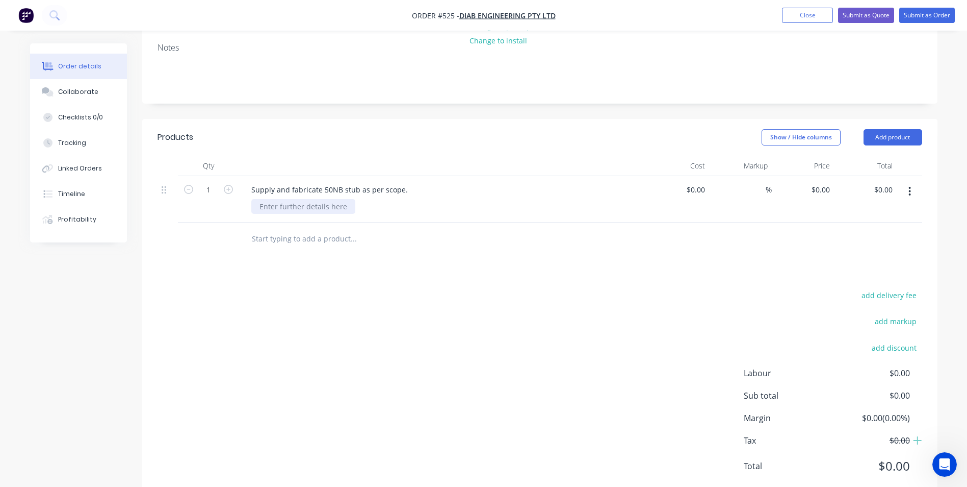
scroll to position [196, 0]
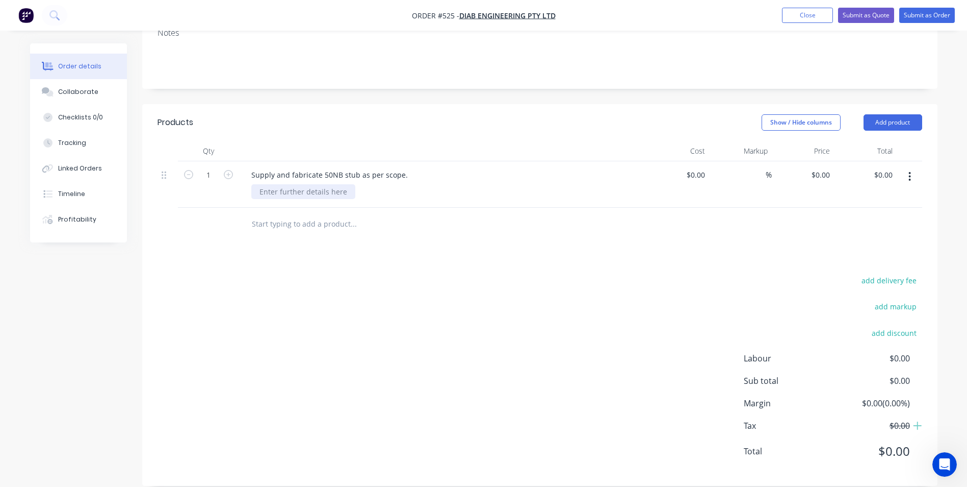
click at [277, 184] on div at bounding box center [303, 191] width 104 height 15
click at [820, 167] on div "0 $0.00" at bounding box center [821, 174] width 28 height 15
type input "$250.00"
click at [866, 15] on button "Submit as Quote" at bounding box center [866, 15] width 56 height 15
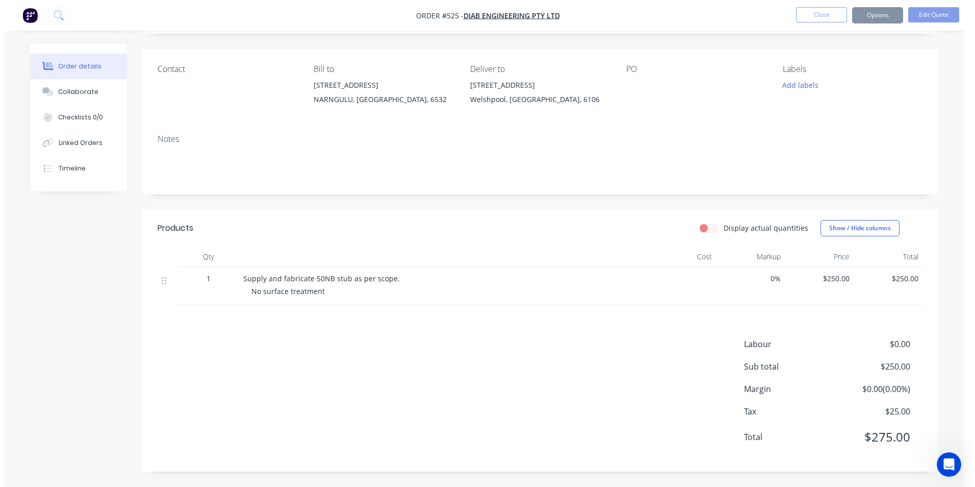
scroll to position [0, 0]
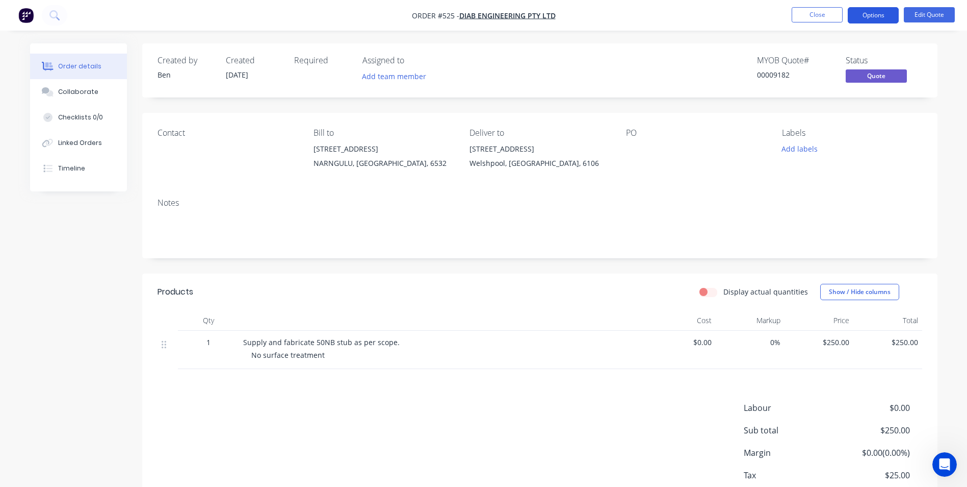
click at [884, 12] on button "Options" at bounding box center [873, 15] width 51 height 16
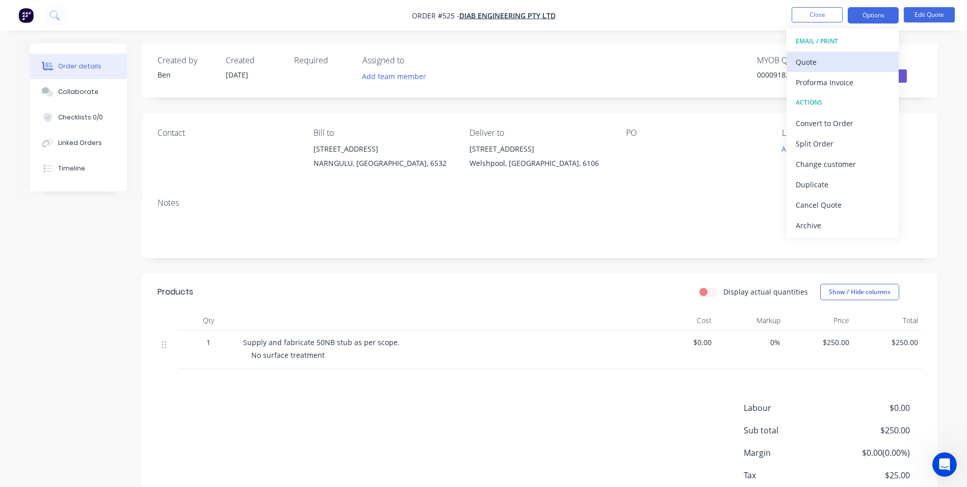
click at [835, 58] on div "Quote" at bounding box center [843, 62] width 94 height 15
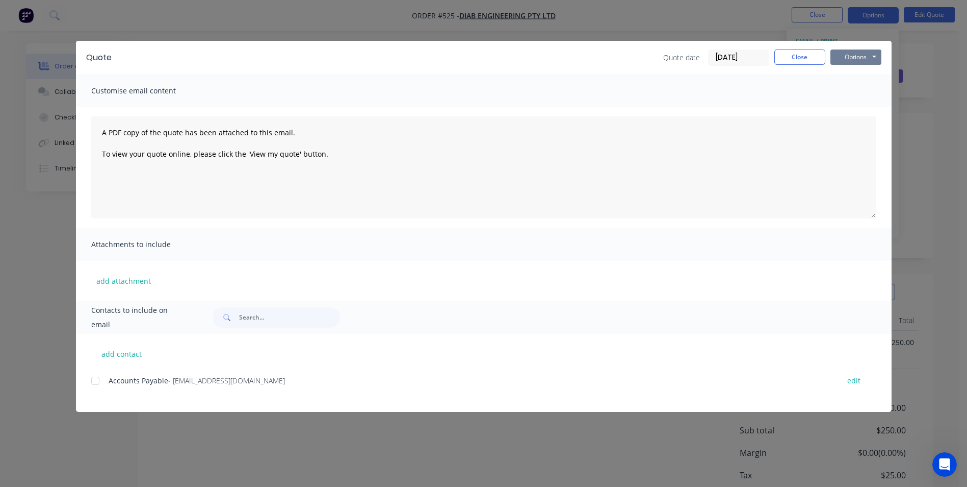
click at [853, 58] on button "Options" at bounding box center [856, 56] width 51 height 15
click at [852, 73] on button "Preview" at bounding box center [863, 75] width 65 height 17
click at [785, 57] on button "Close" at bounding box center [800, 56] width 51 height 15
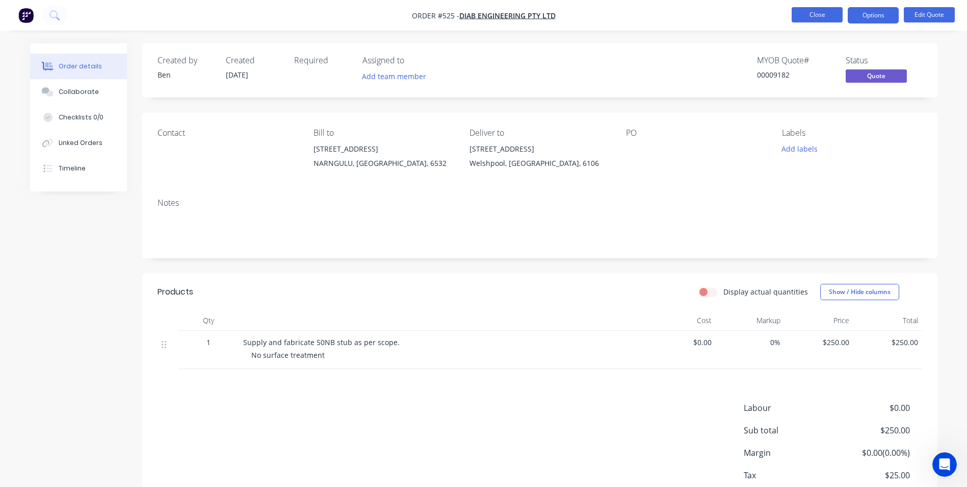
click at [805, 20] on button "Close" at bounding box center [817, 14] width 51 height 15
